Goal: Transaction & Acquisition: Purchase product/service

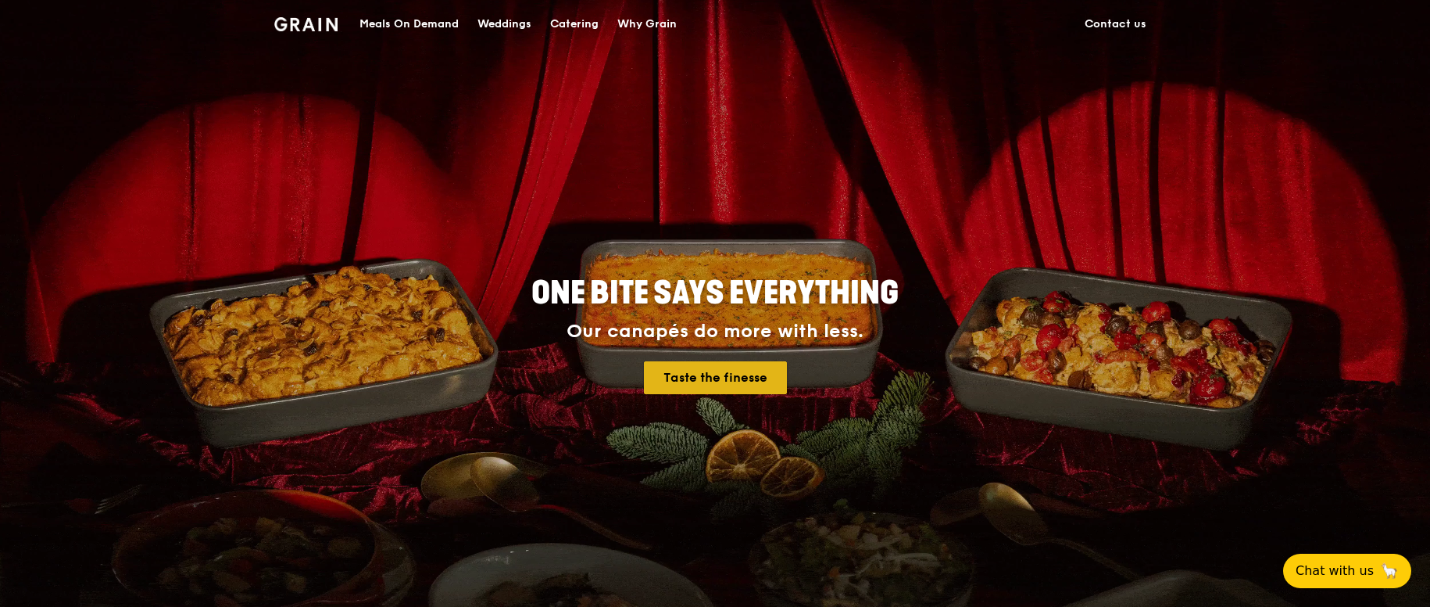
click at [729, 375] on link "Taste the finesse" at bounding box center [715, 377] width 143 height 33
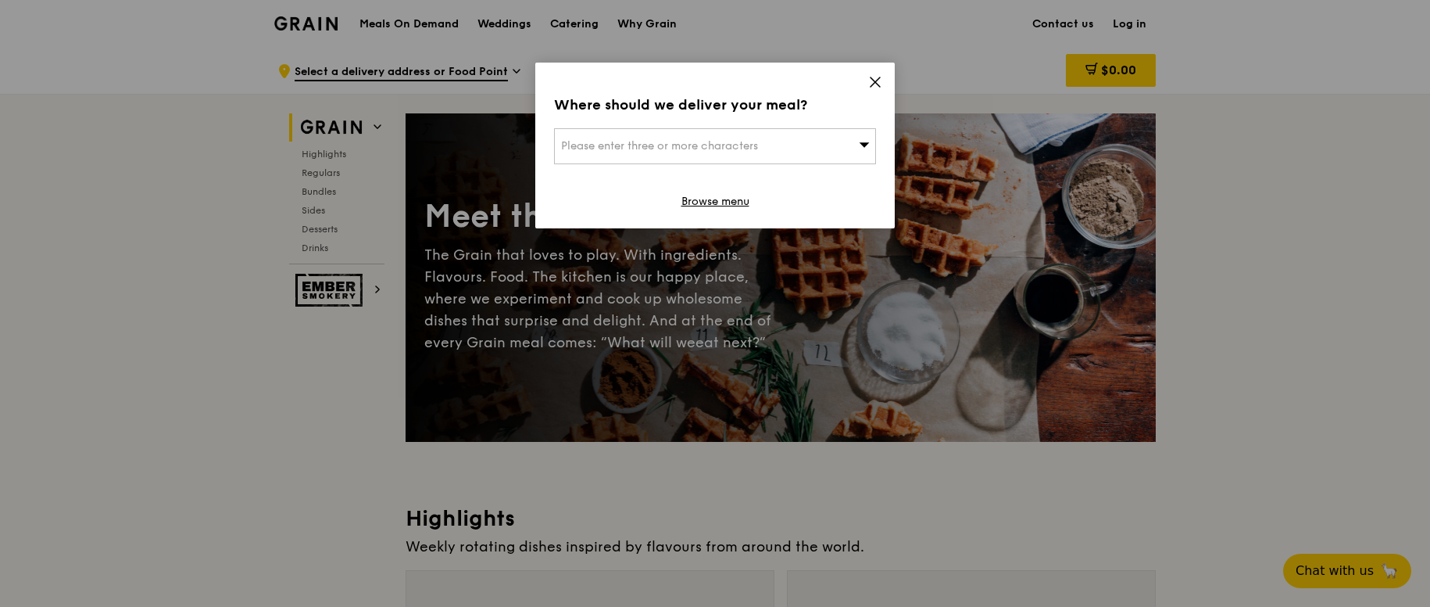
click at [770, 137] on div "Please enter three or more characters" at bounding box center [715, 146] width 322 height 36
click at [873, 84] on icon at bounding box center [875, 81] width 9 height 9
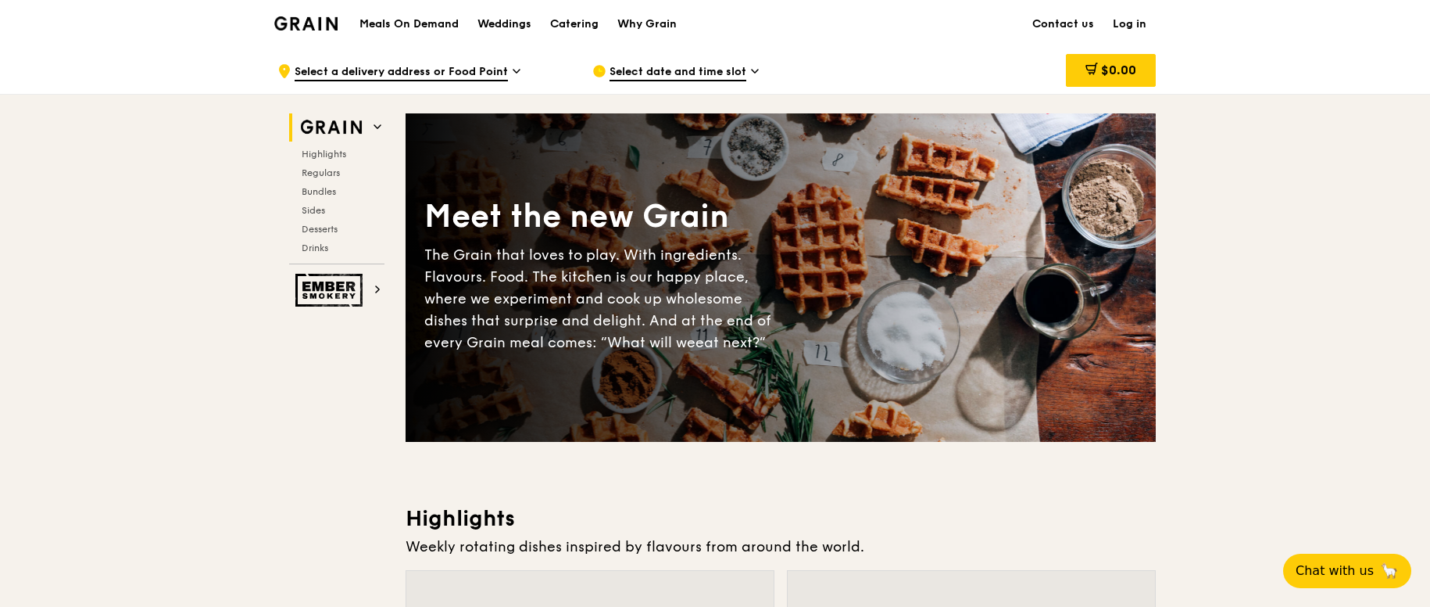
click at [712, 70] on span "Select date and time slot" at bounding box center [678, 72] width 137 height 17
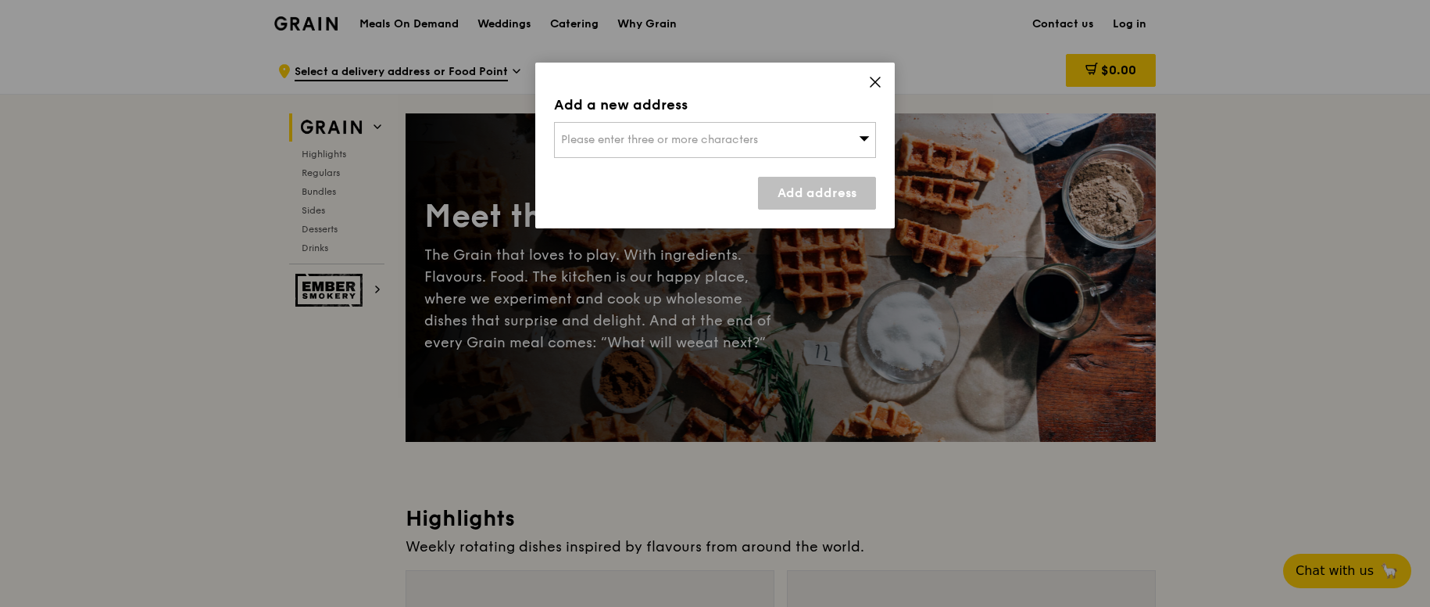
click at [755, 138] on span "Please enter three or more characters" at bounding box center [659, 139] width 197 height 13
click at [877, 81] on icon at bounding box center [875, 81] width 9 height 9
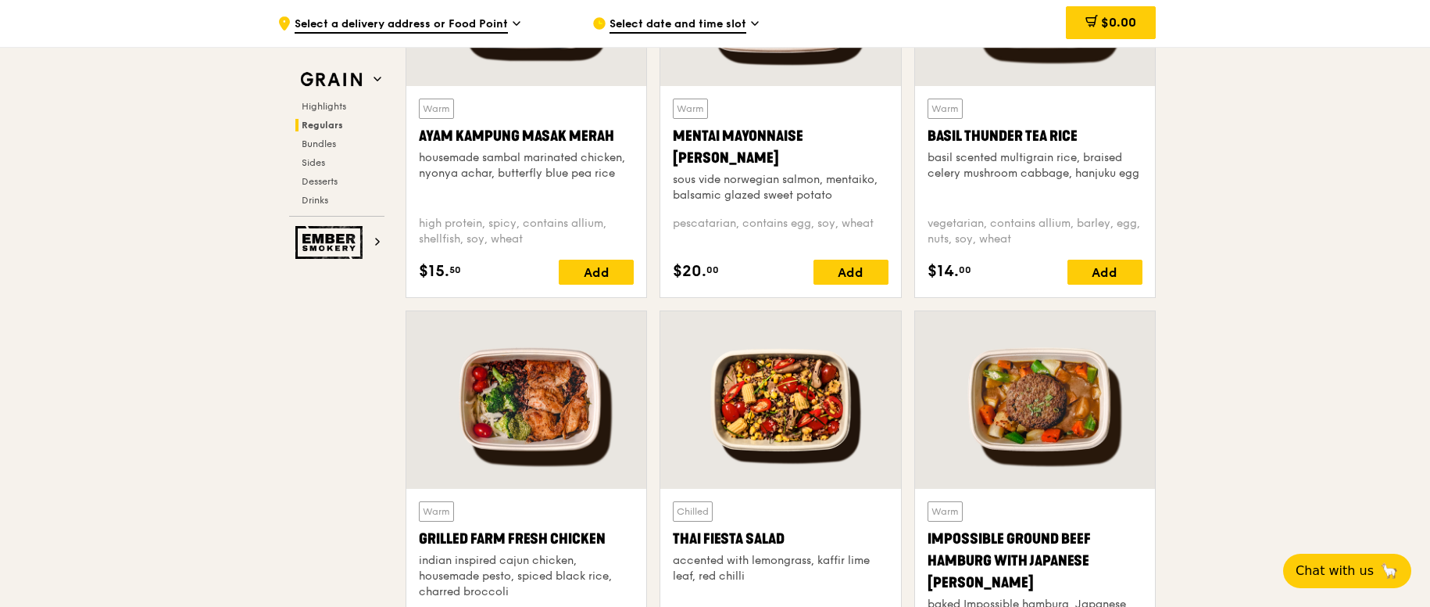
scroll to position [1485, 0]
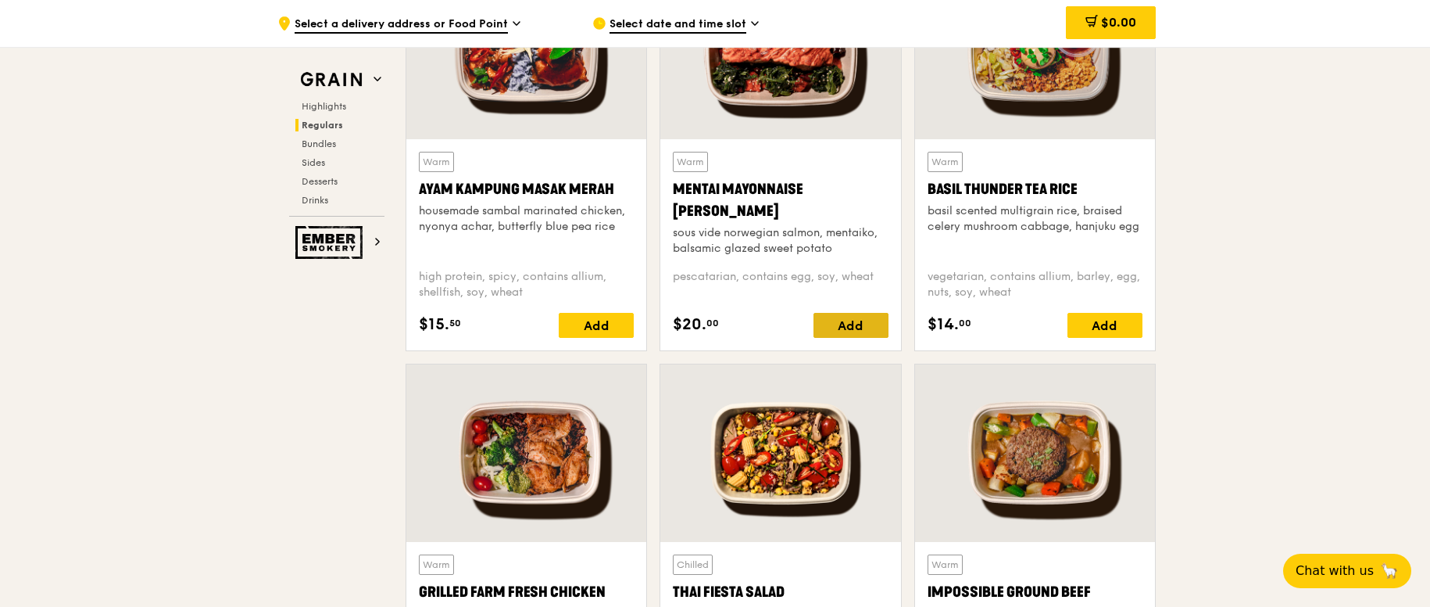
click at [837, 320] on div "Add" at bounding box center [851, 325] width 75 height 25
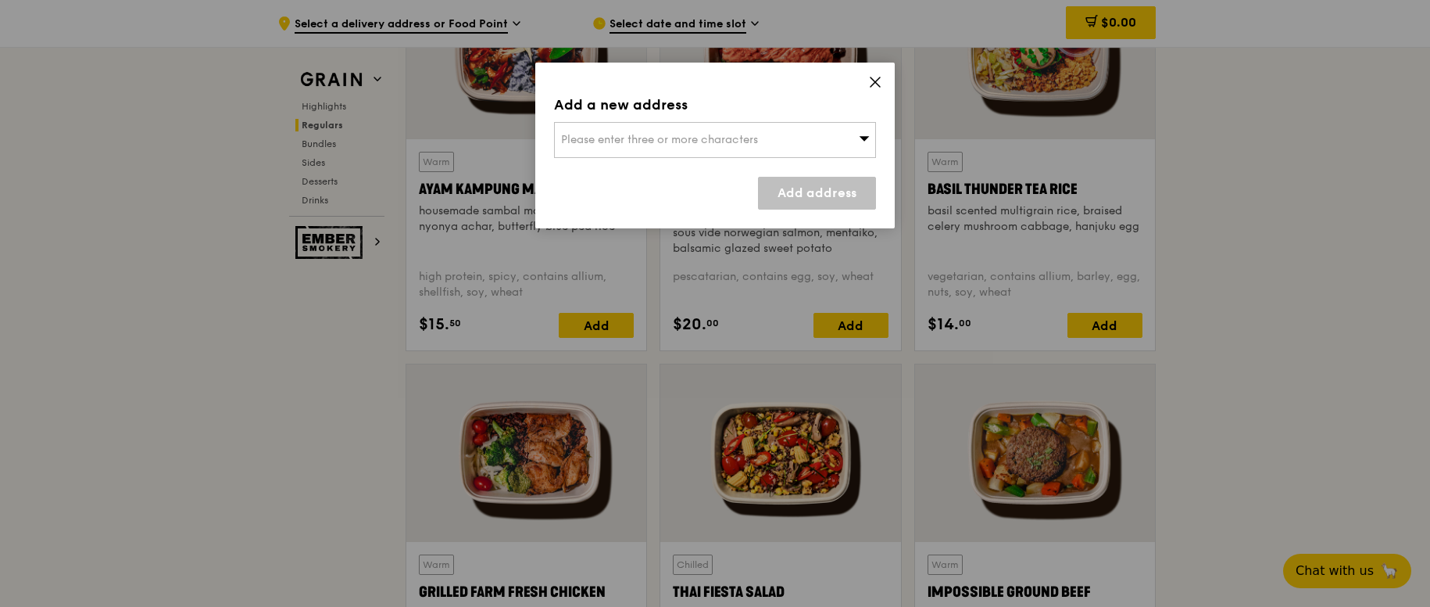
click at [818, 139] on div "Please enter three or more characters" at bounding box center [715, 140] width 322 height 36
